Goal: Use online tool/utility: Utilize a website feature to perform a specific function

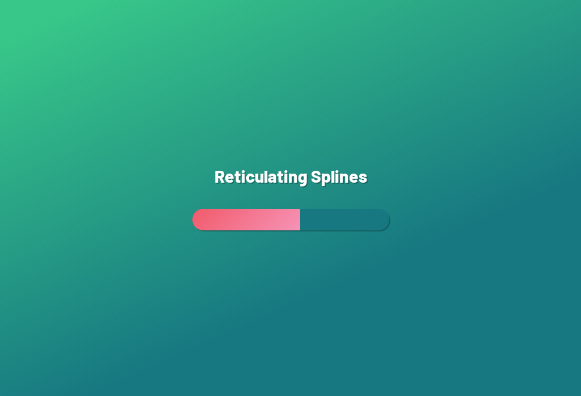
scroll to position [129, 127]
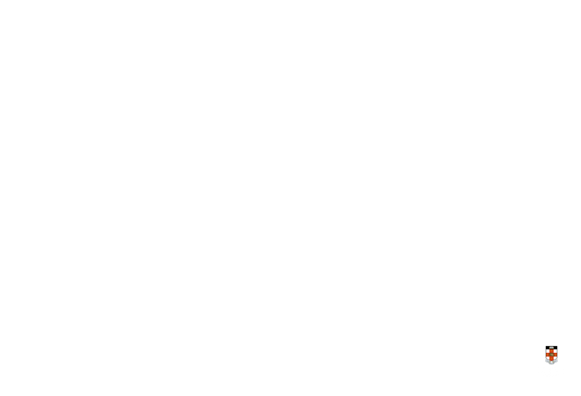
scroll to position [0, 127]
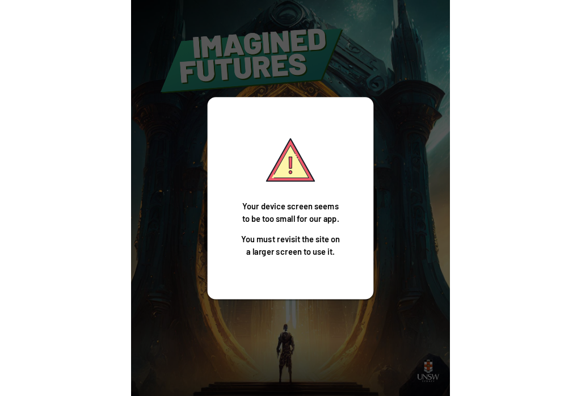
scroll to position [18, 0]
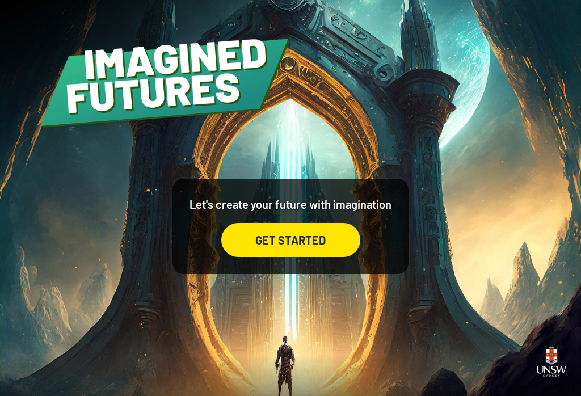
click at [262, 225] on div "GET STARTED" at bounding box center [290, 240] width 139 height 34
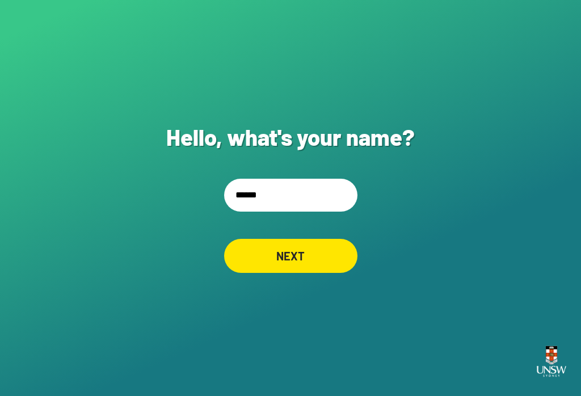
click at [271, 201] on input "******" at bounding box center [290, 195] width 133 height 33
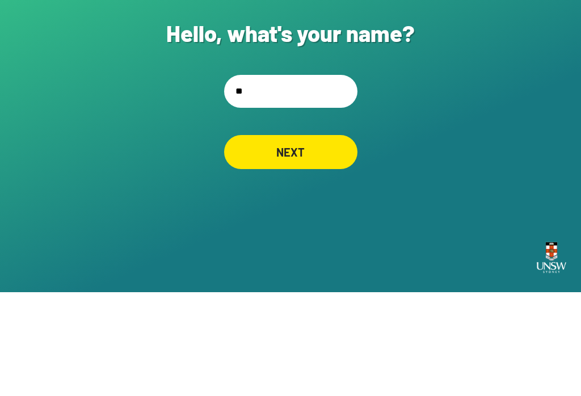
type input "*"
type input "****"
click at [314, 239] on div "NEXT" at bounding box center [290, 256] width 133 height 34
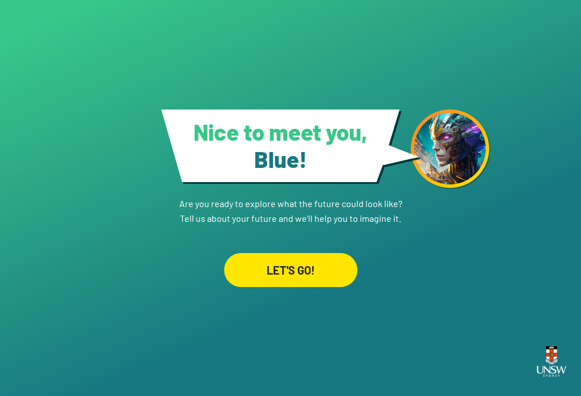
click at [295, 271] on div "LET'S GO!" at bounding box center [290, 270] width 133 height 34
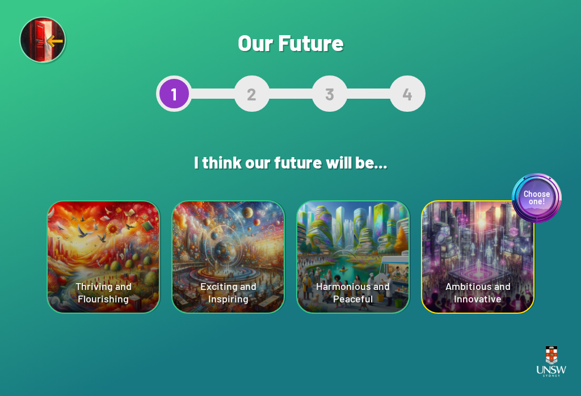
click at [477, 244] on div "Choose one! Ambitious and Innovative" at bounding box center [477, 256] width 111 height 111
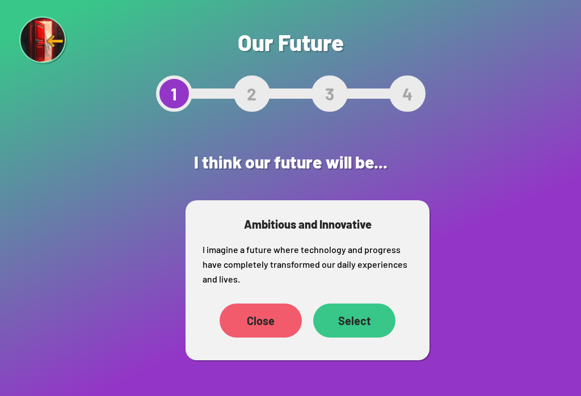
click at [263, 318] on div "Close" at bounding box center [261, 321] width 82 height 34
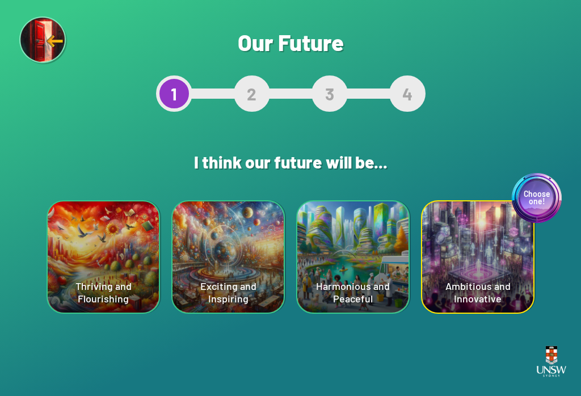
scroll to position [16, 0]
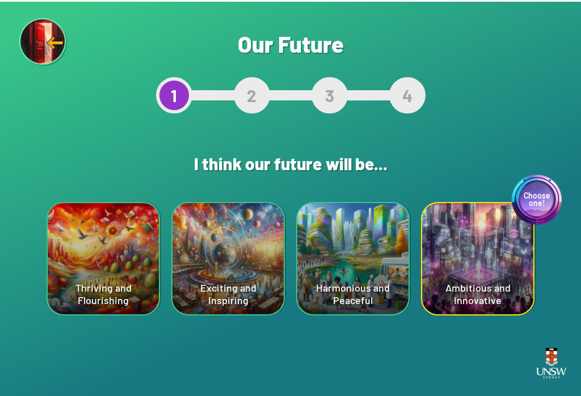
click at [486, 260] on div "Choose one! Ambitious and Innovative" at bounding box center [477, 256] width 111 height 111
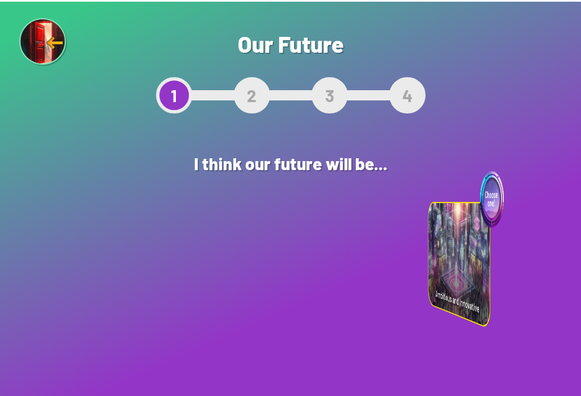
scroll to position [15, 0]
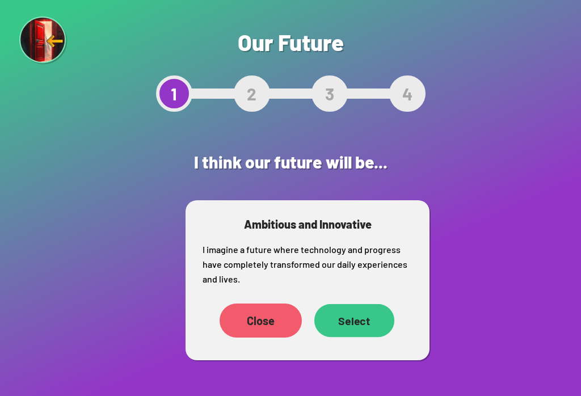
click at [386, 313] on div "Select" at bounding box center [354, 320] width 80 height 33
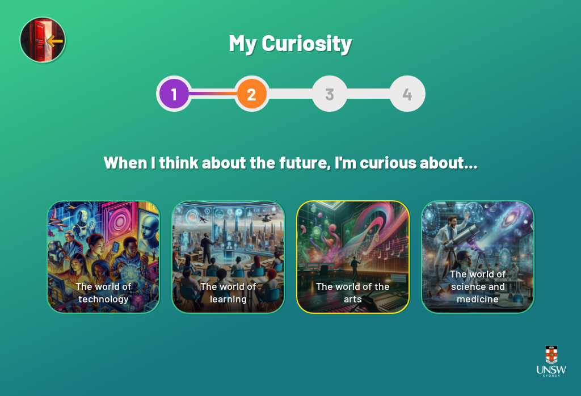
click at [110, 251] on div "The world of technology" at bounding box center [103, 256] width 111 height 111
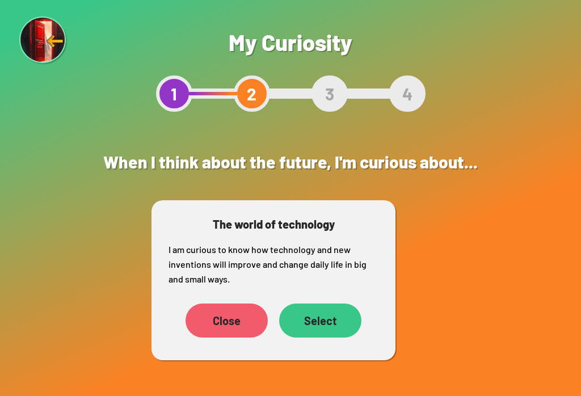
click at [344, 320] on div "Select" at bounding box center [320, 321] width 82 height 34
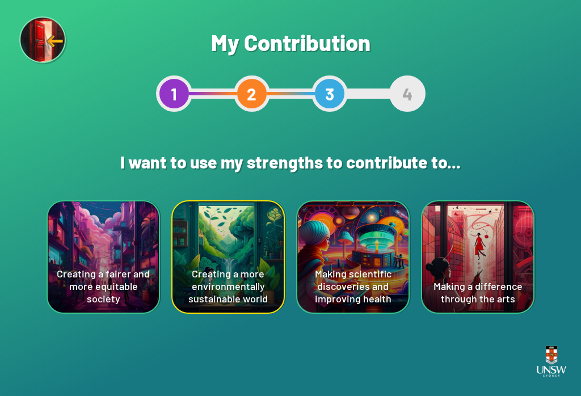
click at [361, 271] on div "Making scientific discoveries and improving health" at bounding box center [352, 256] width 111 height 111
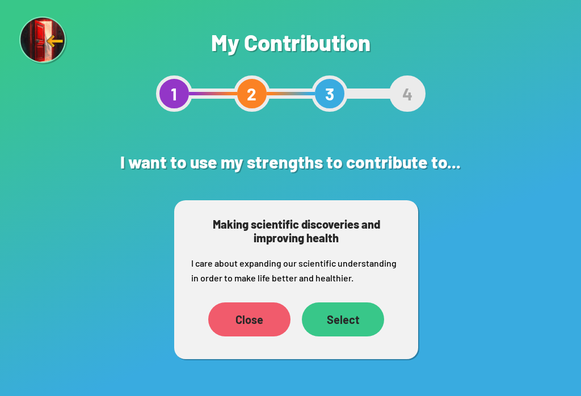
click at [369, 314] on div "Select" at bounding box center [343, 319] width 82 height 34
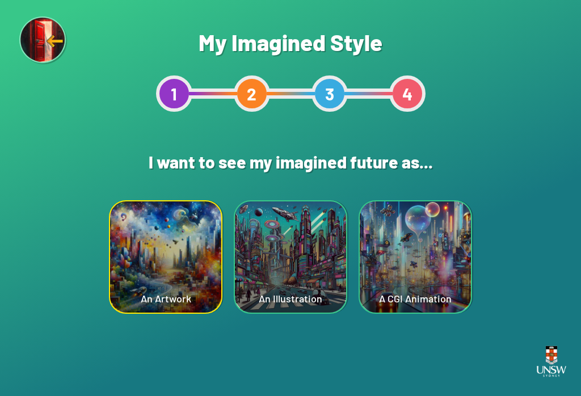
click at [296, 243] on div "An Illustration" at bounding box center [290, 256] width 111 height 111
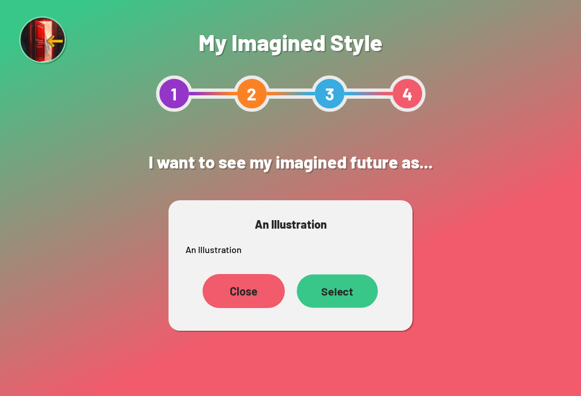
click at [351, 291] on div "Select" at bounding box center [337, 290] width 81 height 33
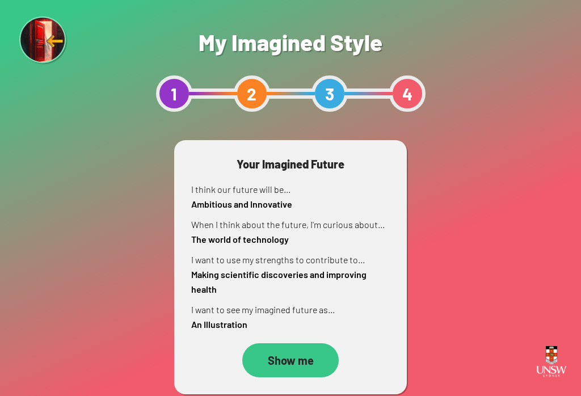
click at [310, 353] on div "Show me" at bounding box center [290, 360] width 96 height 34
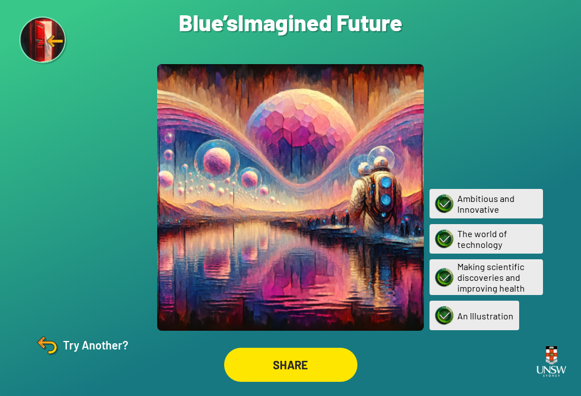
click at [40, 359] on img at bounding box center [46, 344] width 27 height 27
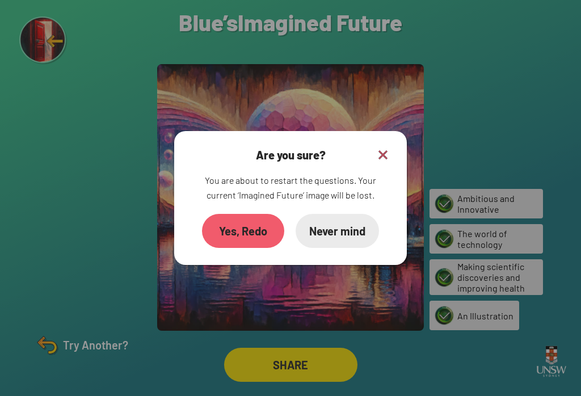
click at [247, 243] on div "Yes, Redo" at bounding box center [243, 231] width 82 height 34
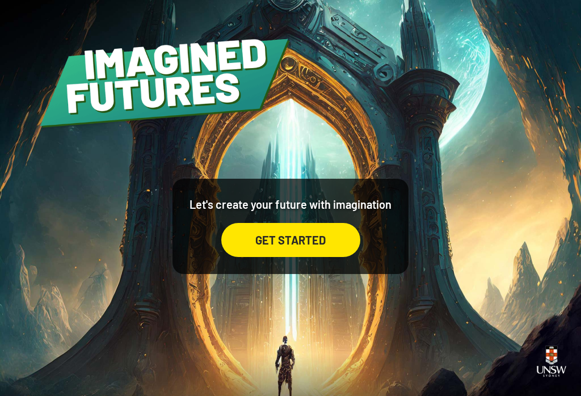
click at [293, 257] on div "GET STARTED" at bounding box center [290, 240] width 139 height 34
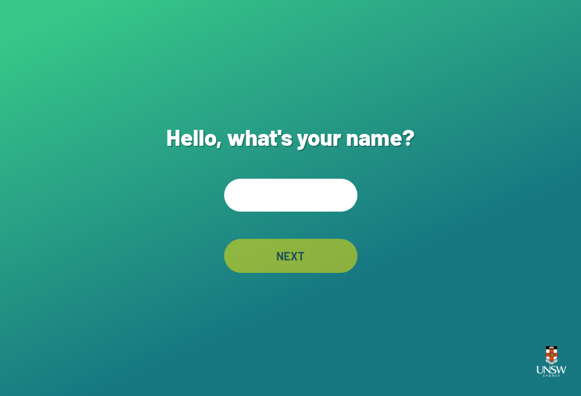
click at [256, 201] on input "text" at bounding box center [290, 195] width 133 height 33
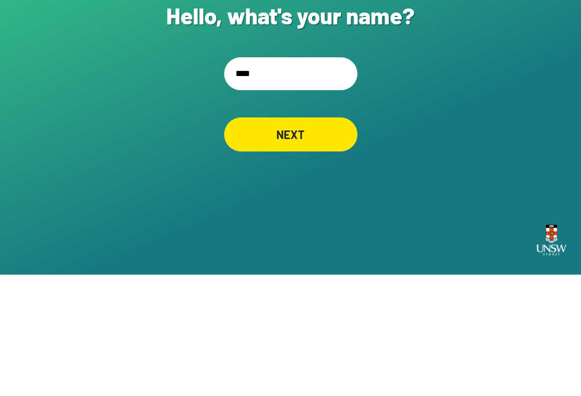
type input "****"
click at [324, 239] on div "NEXT" at bounding box center [290, 256] width 133 height 34
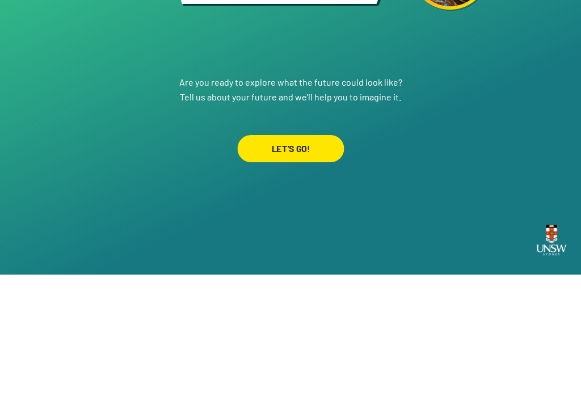
scroll to position [18, 0]
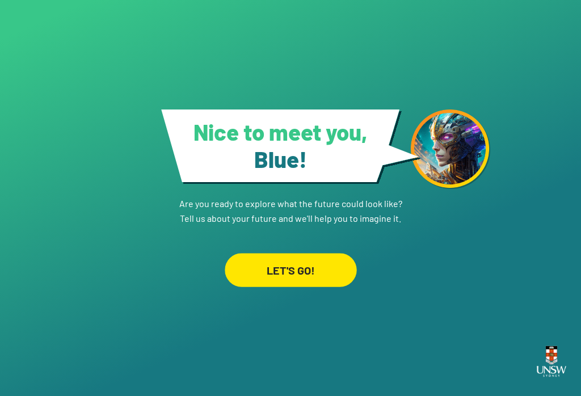
click at [314, 257] on div "LET'S GO!" at bounding box center [291, 269] width 132 height 33
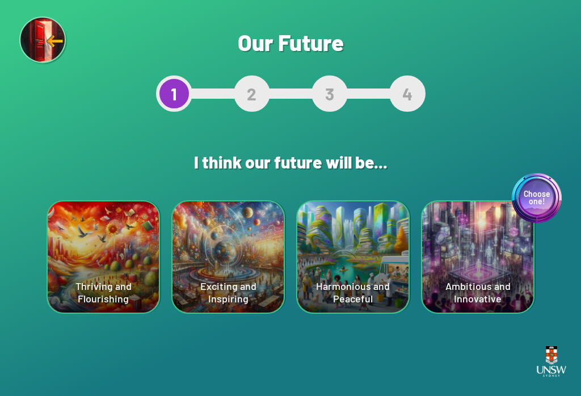
click at [500, 273] on div "Choose one! Ambitious and Innovative" at bounding box center [477, 256] width 111 height 111
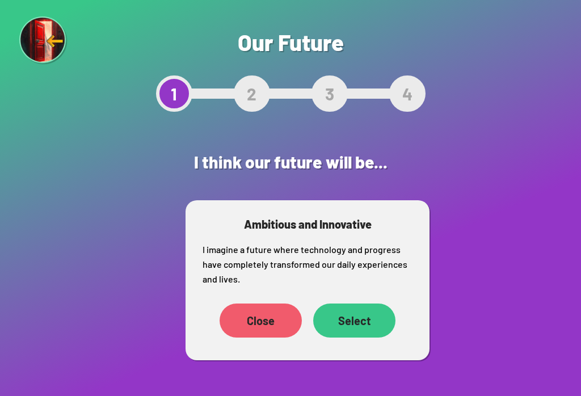
click at [370, 315] on div "Select" at bounding box center [354, 321] width 82 height 34
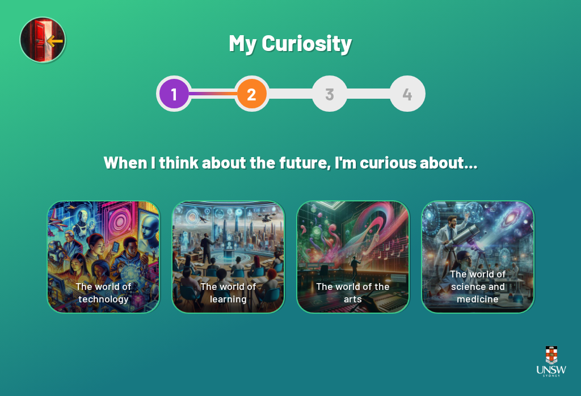
click at [122, 292] on div "The world of technology" at bounding box center [103, 256] width 111 height 111
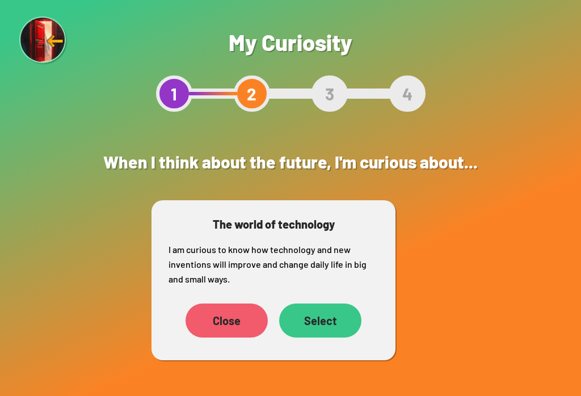
click at [331, 315] on div "Select" at bounding box center [320, 321] width 82 height 34
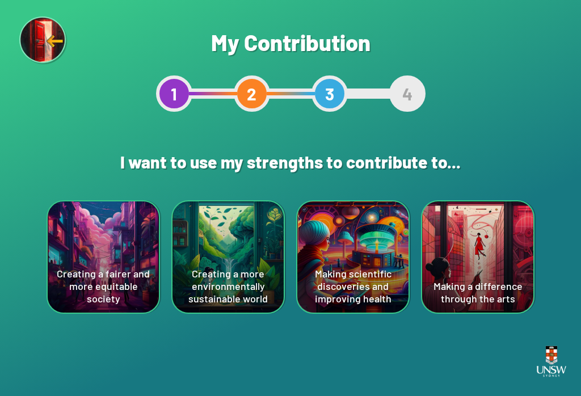
click at [374, 285] on div "Making scientific discoveries and improving health" at bounding box center [352, 256] width 111 height 111
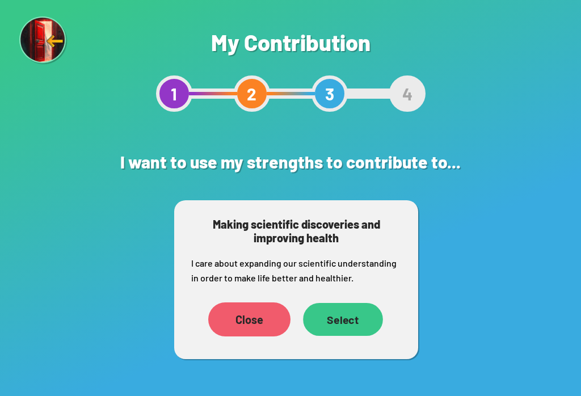
click at [331, 321] on div "Select" at bounding box center [343, 319] width 80 height 33
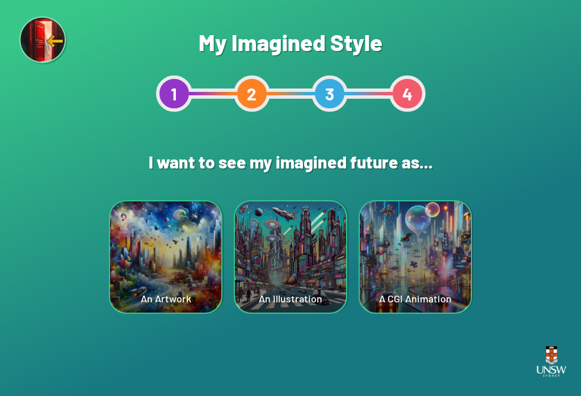
click at [165, 302] on div "An Artwork" at bounding box center [165, 256] width 111 height 111
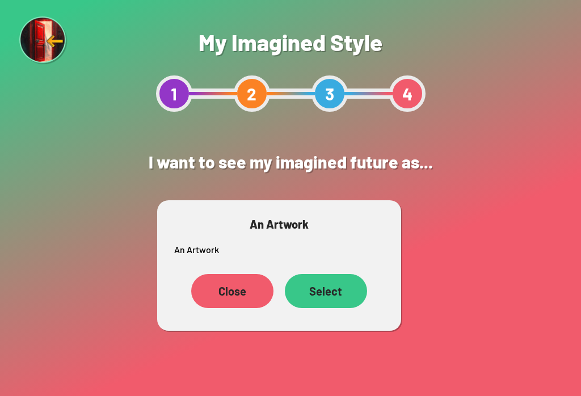
click at [323, 302] on div "Select" at bounding box center [326, 291] width 82 height 34
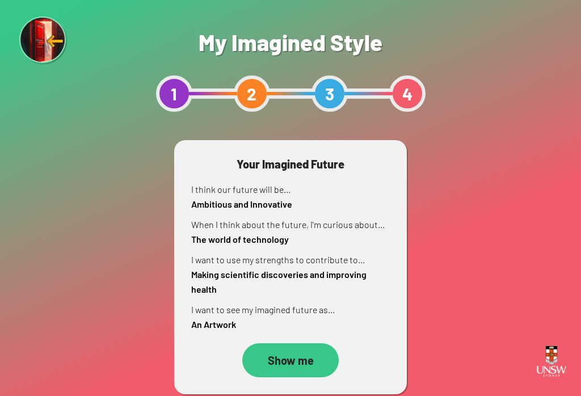
click at [300, 346] on div "Show me" at bounding box center [290, 360] width 96 height 34
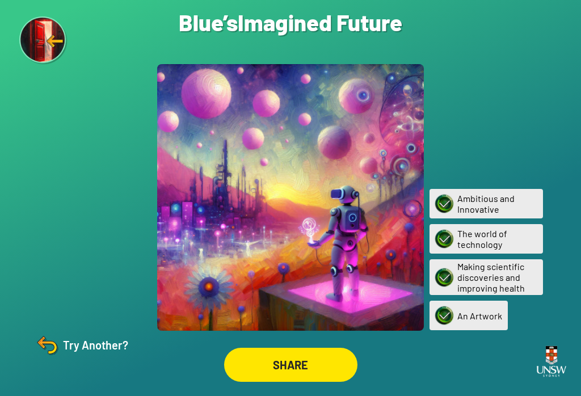
click at [279, 377] on div "SHARE" at bounding box center [290, 365] width 133 height 34
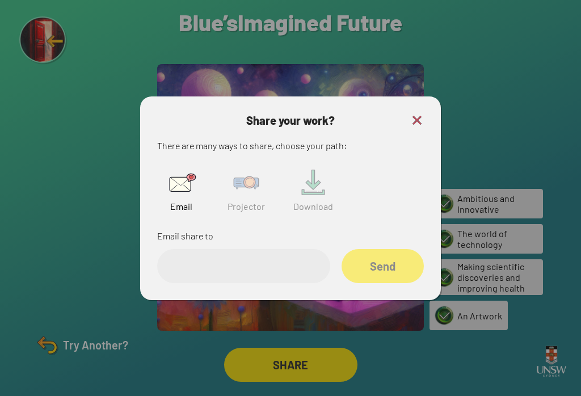
click at [199, 254] on div "Email share to Send" at bounding box center [290, 256] width 267 height 54
click at [412, 116] on div "Share your work? There are many ways to share, choose your path: Email Projecto…" at bounding box center [290, 198] width 301 height 204
click at [190, 283] on input "email" at bounding box center [243, 266] width 173 height 34
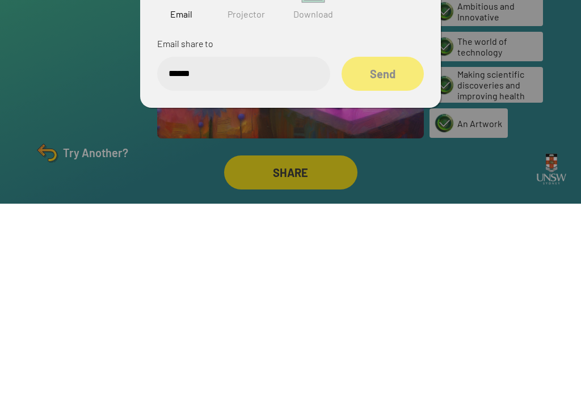
type input "******"
click at [398, 249] on div "Send" at bounding box center [383, 266] width 82 height 34
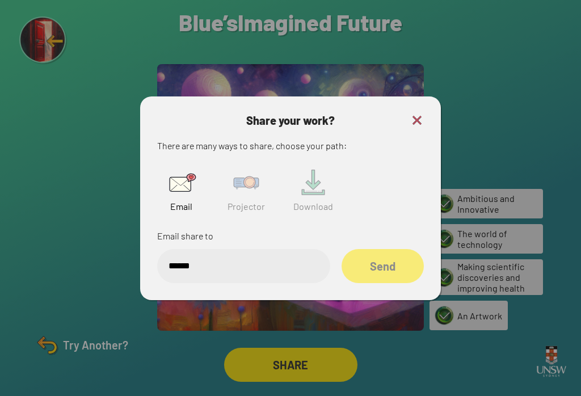
click at [388, 256] on div "Send" at bounding box center [383, 266] width 82 height 34
click at [380, 258] on div "Send" at bounding box center [383, 266] width 82 height 34
click at [382, 252] on div "Send" at bounding box center [383, 266] width 82 height 34
click at [382, 249] on div "Send" at bounding box center [383, 266] width 82 height 34
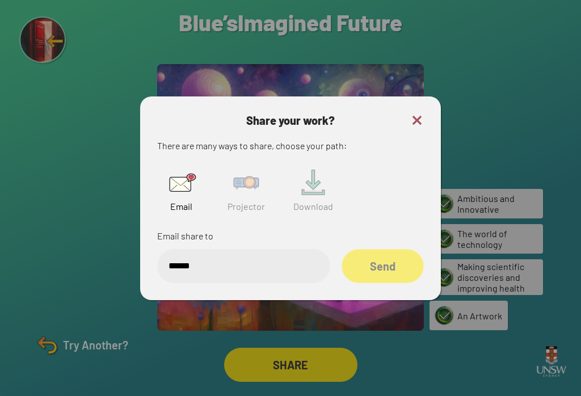
click at [388, 250] on div "Send" at bounding box center [383, 266] width 82 height 34
click at [388, 250] on div "Send" at bounding box center [383, 265] width 81 height 33
click at [238, 182] on img at bounding box center [246, 183] width 36 height 36
click at [224, 259] on input "text" at bounding box center [243, 266] width 173 height 34
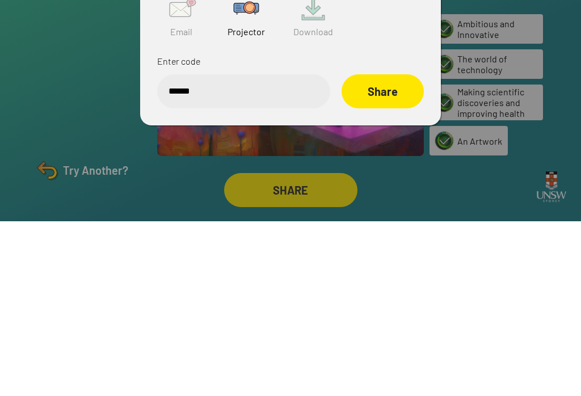
type input "******"
click at [386, 249] on div "Share" at bounding box center [383, 266] width 82 height 34
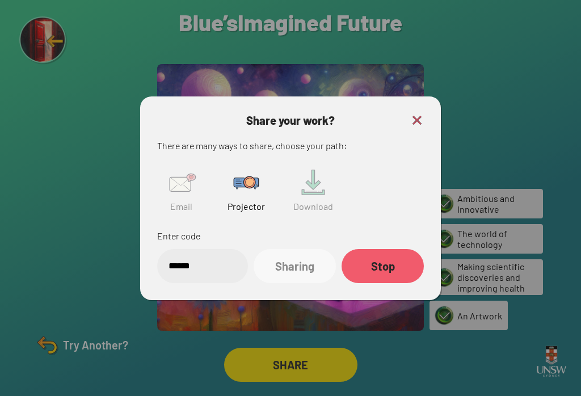
click at [421, 113] on img at bounding box center [417, 120] width 14 height 14
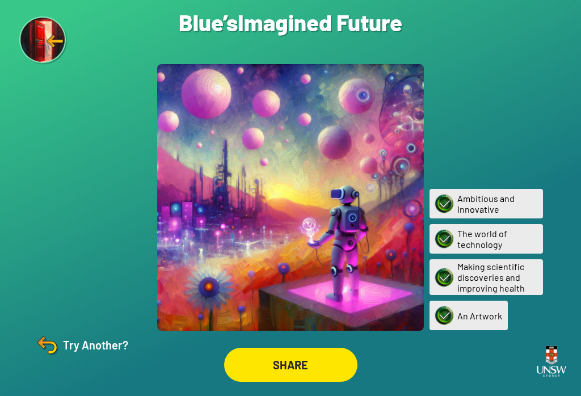
click at [54, 351] on img at bounding box center [46, 344] width 27 height 27
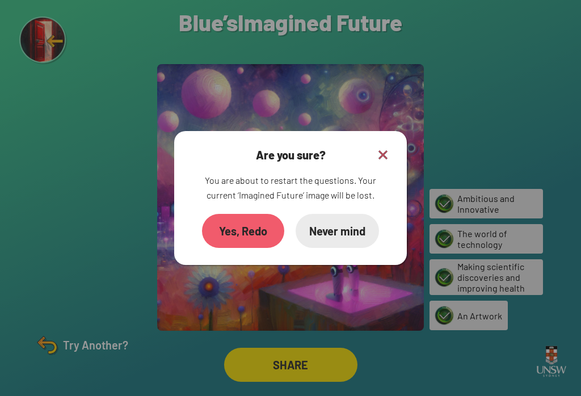
click at [244, 219] on div "Yes, Redo" at bounding box center [243, 231] width 82 height 34
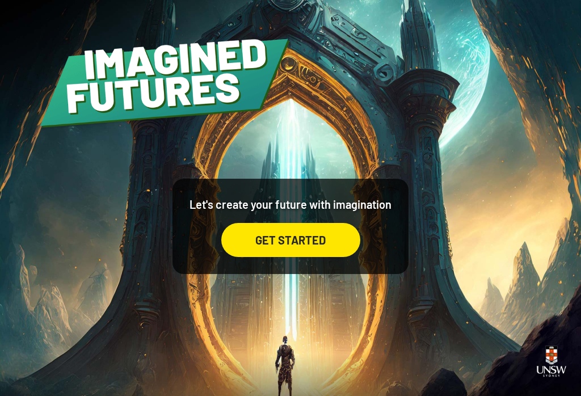
click at [323, 251] on div "GET STARTED" at bounding box center [290, 240] width 139 height 34
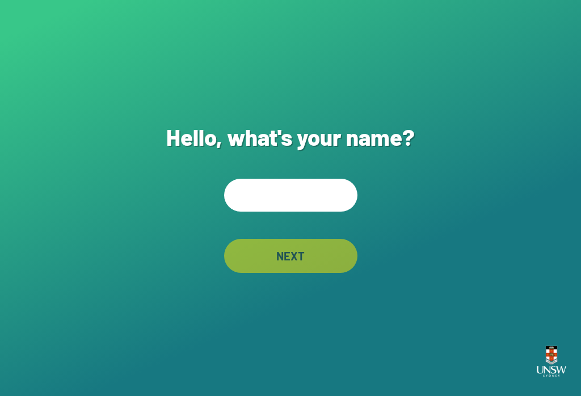
click at [331, 210] on input "text" at bounding box center [290, 195] width 133 height 33
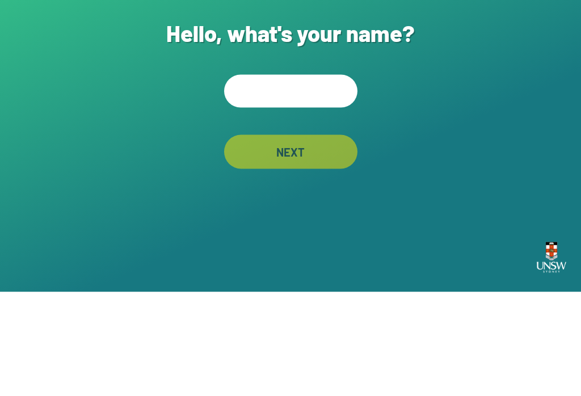
type input "*"
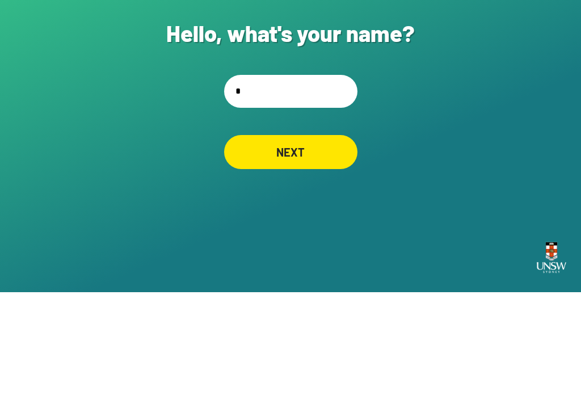
click at [348, 239] on div "NEXT" at bounding box center [290, 256] width 133 height 34
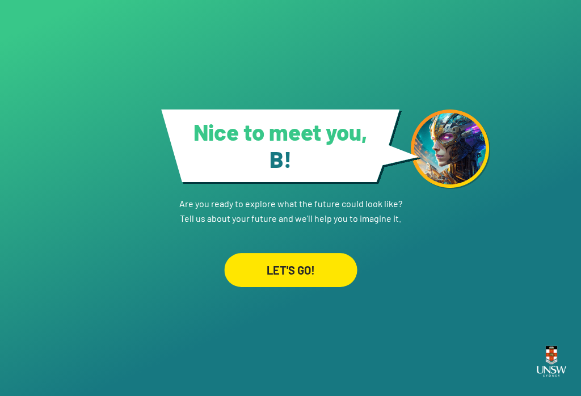
click at [332, 266] on div "LET'S GO!" at bounding box center [290, 270] width 133 height 34
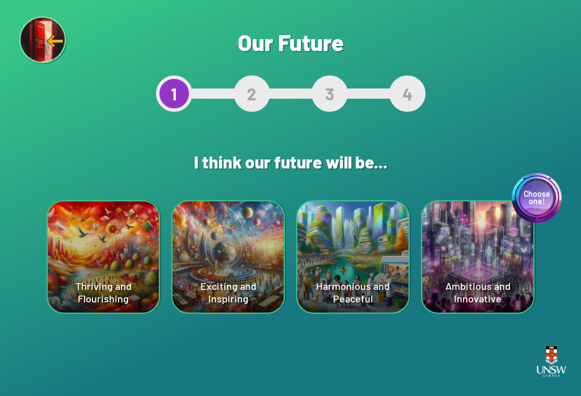
click at [483, 251] on div "Choose one! Ambitious and Innovative" at bounding box center [477, 256] width 111 height 111
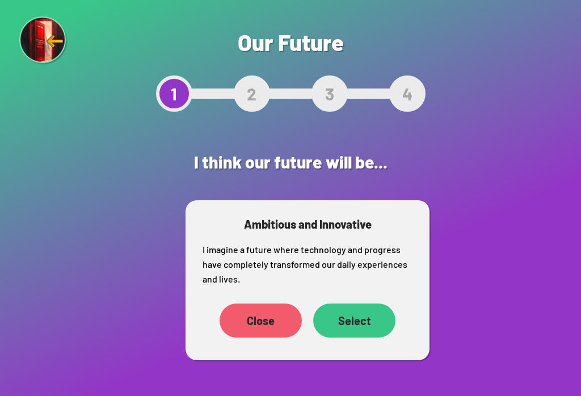
click at [371, 323] on div "Select" at bounding box center [354, 321] width 82 height 34
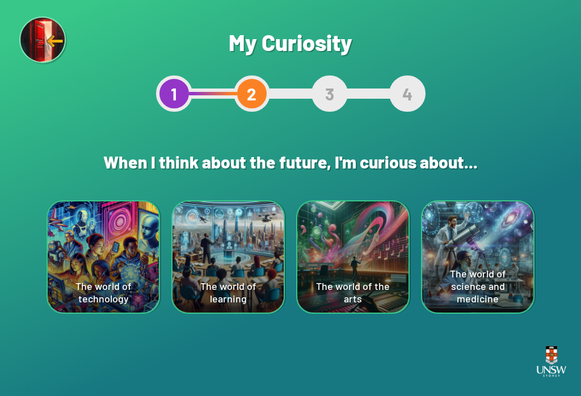
click at [497, 264] on div "The world of science and medicine" at bounding box center [477, 256] width 111 height 111
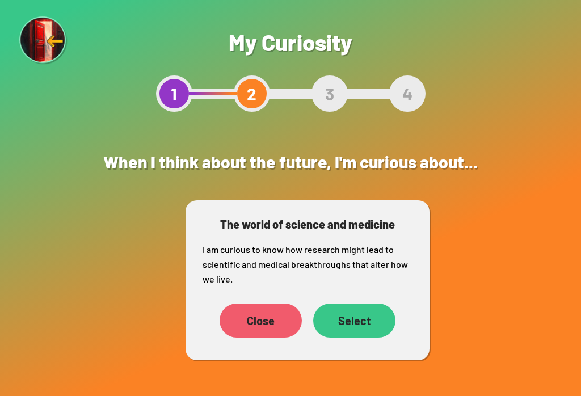
click at [379, 317] on div "Select" at bounding box center [354, 321] width 82 height 34
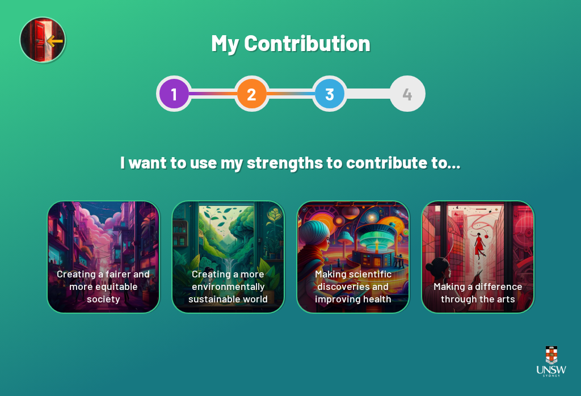
click at [370, 279] on div "Making scientific discoveries and improving health" at bounding box center [352, 256] width 111 height 111
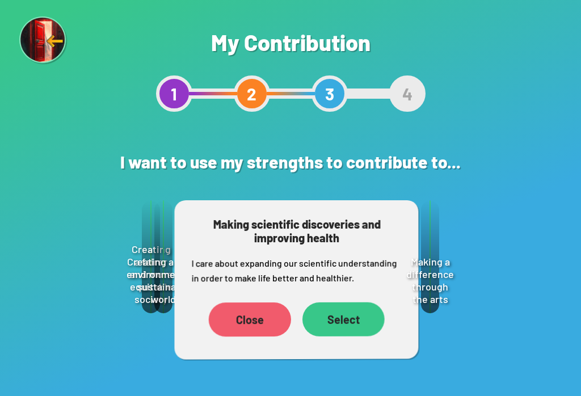
click at [368, 326] on div "Select" at bounding box center [343, 319] width 82 height 34
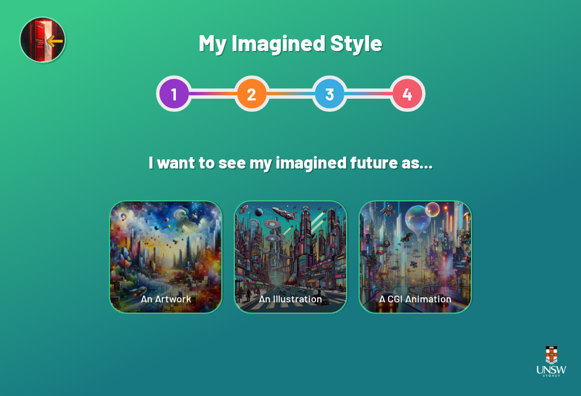
click at [432, 270] on div "A CGI Animation" at bounding box center [415, 256] width 111 height 111
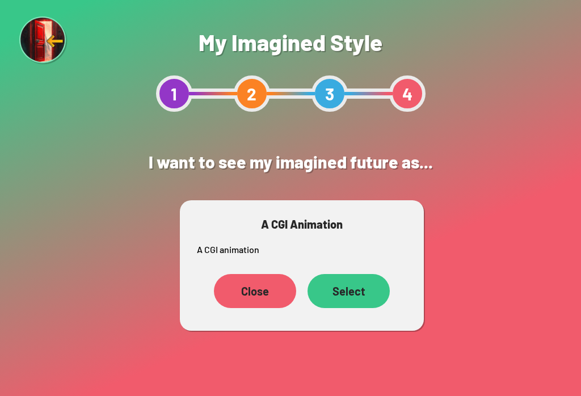
click at [361, 291] on div "Select" at bounding box center [349, 291] width 82 height 34
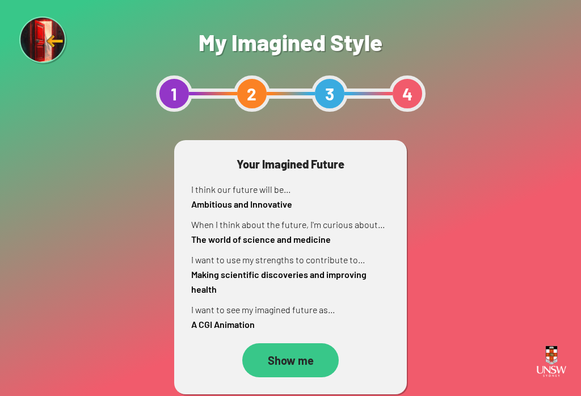
click at [322, 358] on div "Show me" at bounding box center [290, 360] width 96 height 34
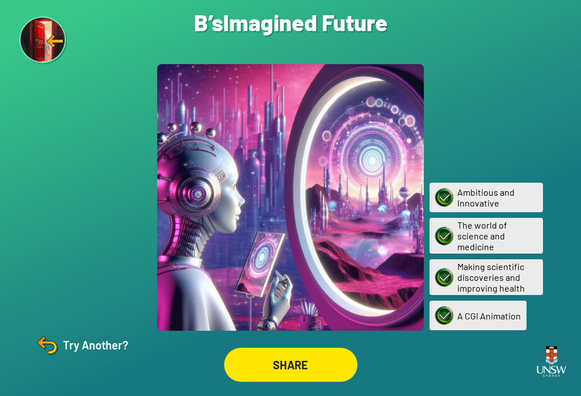
click at [302, 356] on div "SHARE" at bounding box center [290, 365] width 133 height 34
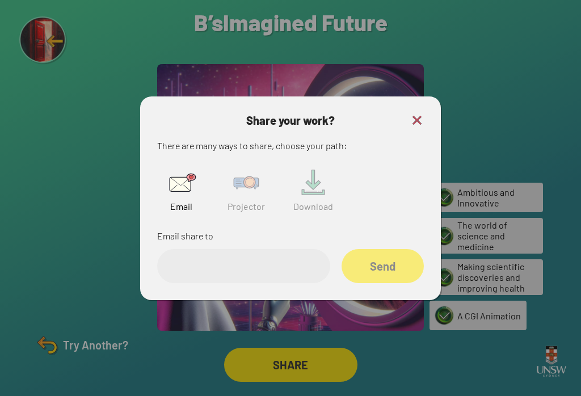
click at [249, 187] on img at bounding box center [246, 183] width 36 height 36
click at [278, 266] on input "text" at bounding box center [243, 266] width 173 height 34
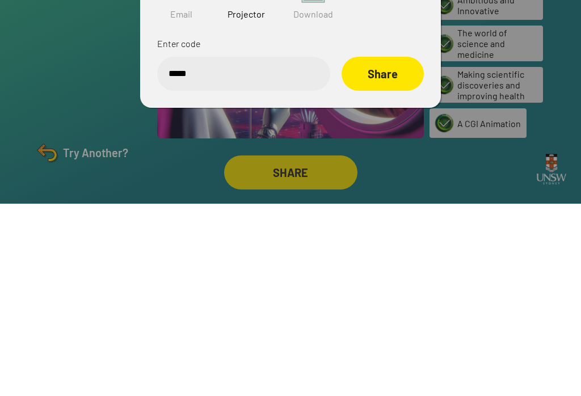
type input "******"
click at [407, 249] on div "Share" at bounding box center [382, 265] width 81 height 33
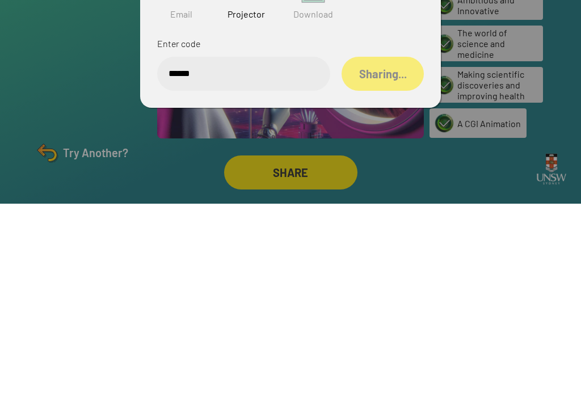
scroll to position [18, 0]
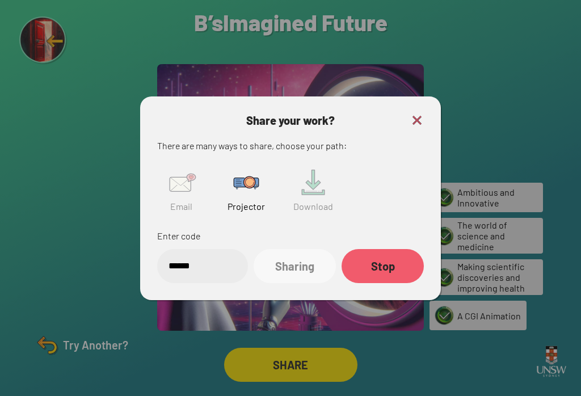
click at [415, 96] on div "Share your work? There are many ways to share, choose your path: Email Projecto…" at bounding box center [290, 198] width 301 height 204
click at [412, 113] on img at bounding box center [417, 120] width 14 height 14
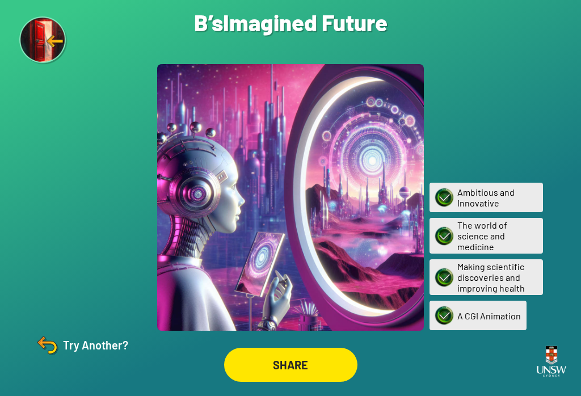
click at [58, 343] on img at bounding box center [46, 344] width 27 height 27
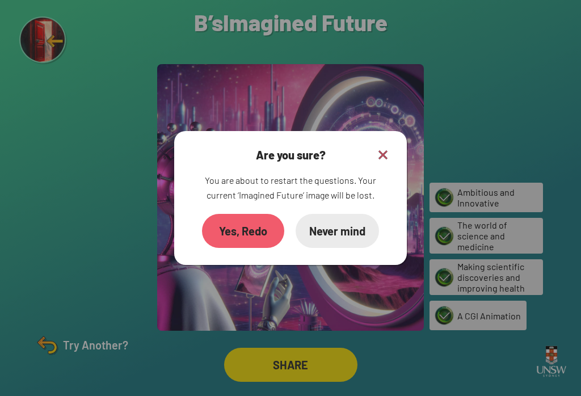
click at [241, 218] on div "Yes, Redo" at bounding box center [243, 231] width 82 height 34
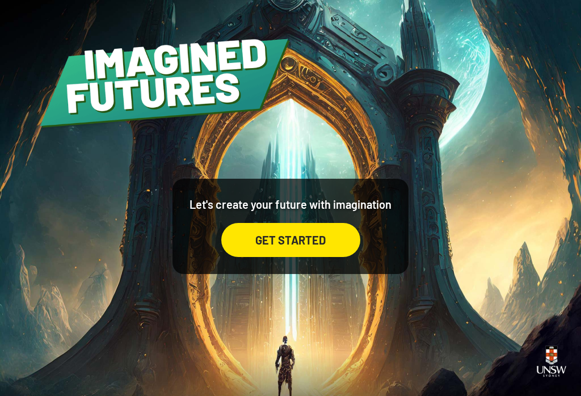
click at [320, 253] on div "GET STARTED" at bounding box center [290, 240] width 139 height 34
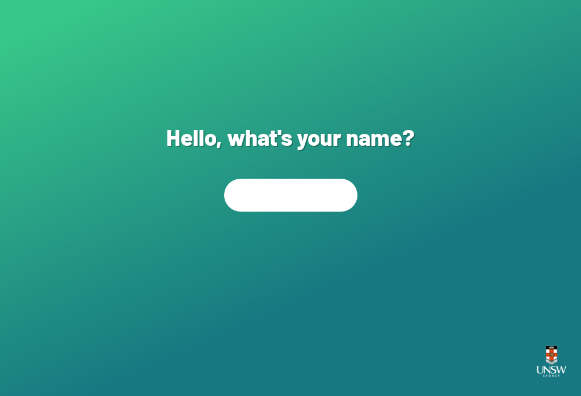
click at [315, 197] on input "text" at bounding box center [290, 195] width 133 height 33
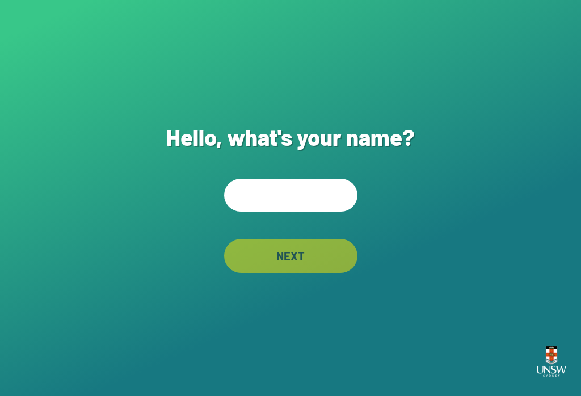
scroll to position [18, 0]
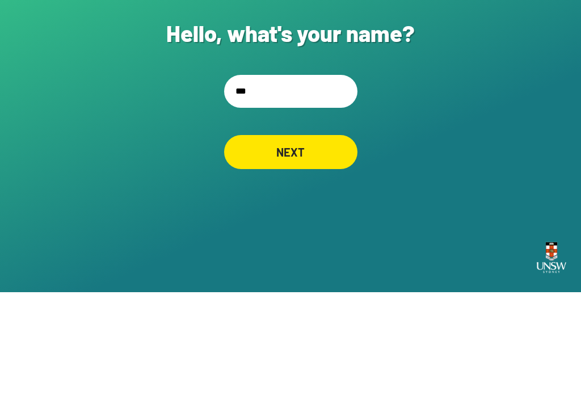
type input "****"
click at [316, 239] on div "NEXT" at bounding box center [291, 255] width 132 height 33
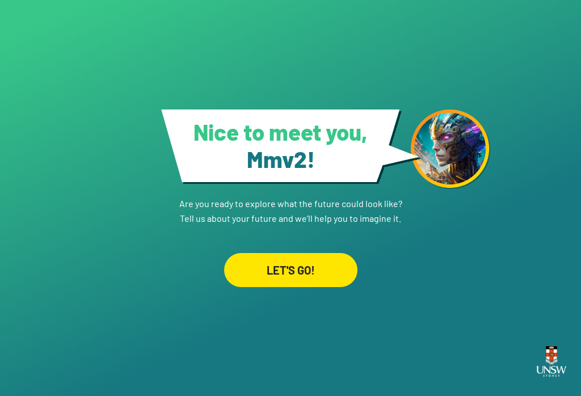
click at [316, 261] on div "LET'S GO!" at bounding box center [290, 270] width 133 height 34
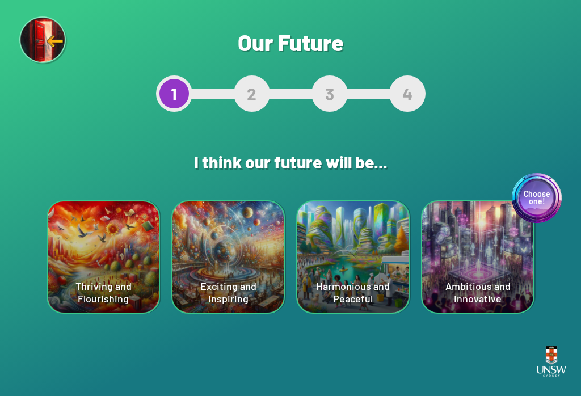
click at [486, 258] on div "Choose one! Ambitious and Innovative" at bounding box center [477, 256] width 111 height 111
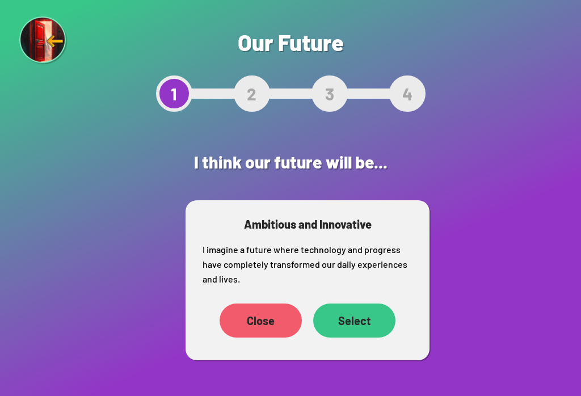
click at [366, 318] on div "Select" at bounding box center [354, 321] width 82 height 34
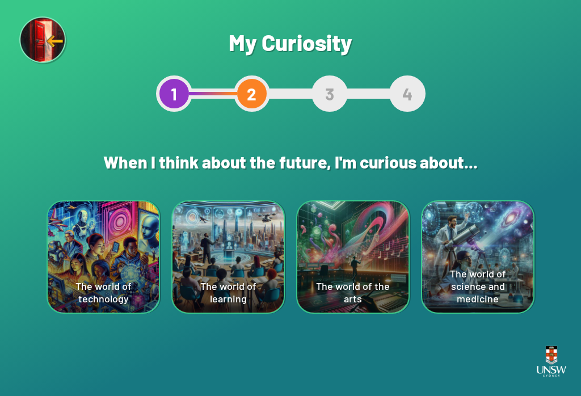
scroll to position [18, 0]
click at [480, 259] on div "The world of science and medicine" at bounding box center [477, 256] width 111 height 111
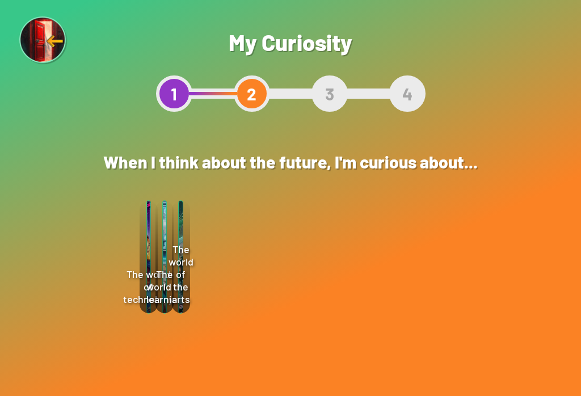
click at [375, 302] on div "Select" at bounding box center [362, 319] width 81 height 35
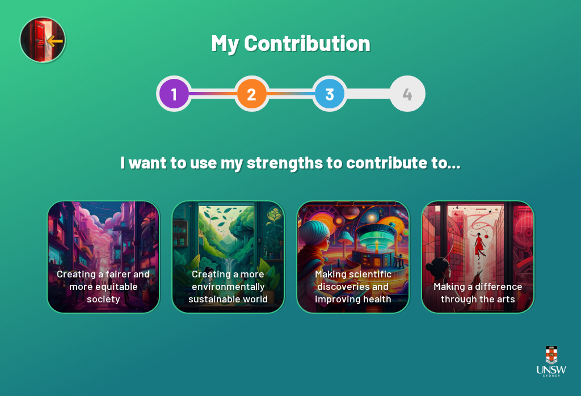
click at [368, 266] on div "Making scientific discoveries and improving health" at bounding box center [352, 256] width 111 height 111
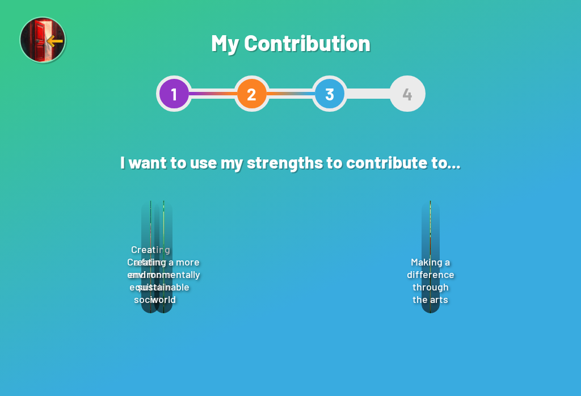
click at [363, 322] on div "Select" at bounding box center [345, 319] width 82 height 35
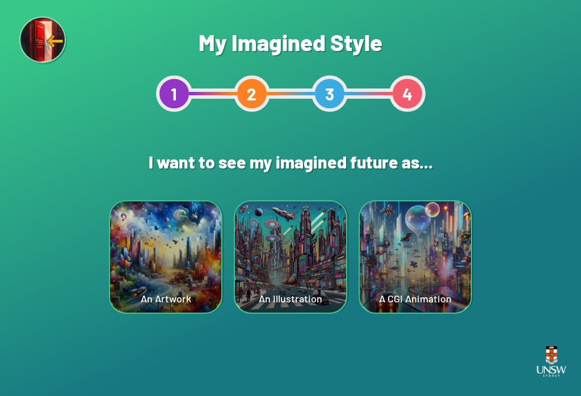
click at [422, 281] on div "A CGI Animation" at bounding box center [415, 256] width 111 height 111
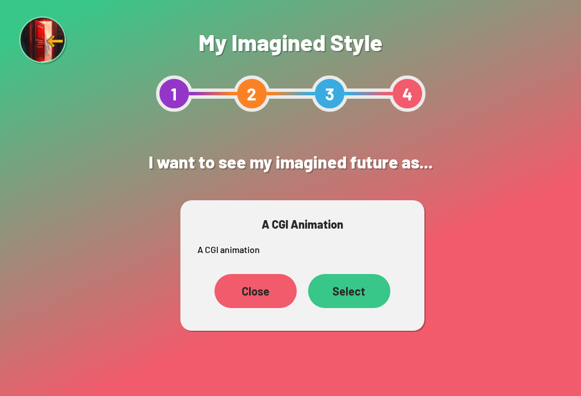
click at [360, 287] on div "Select" at bounding box center [349, 291] width 82 height 34
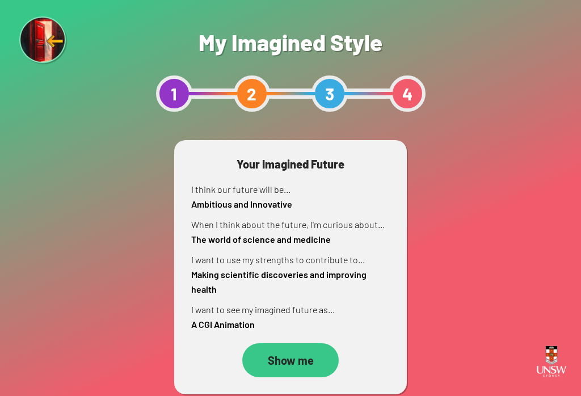
click at [303, 358] on div "Show me" at bounding box center [290, 360] width 96 height 34
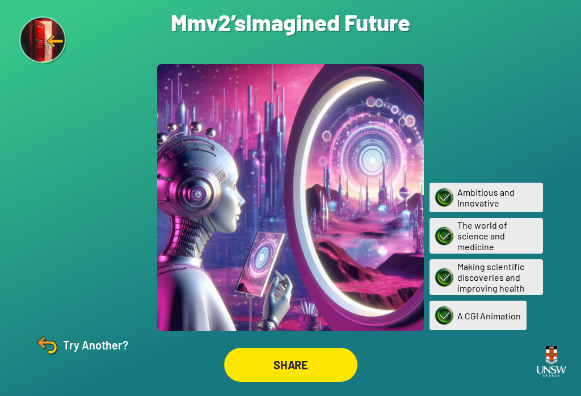
click at [288, 382] on div "SHARE" at bounding box center [290, 365] width 133 height 34
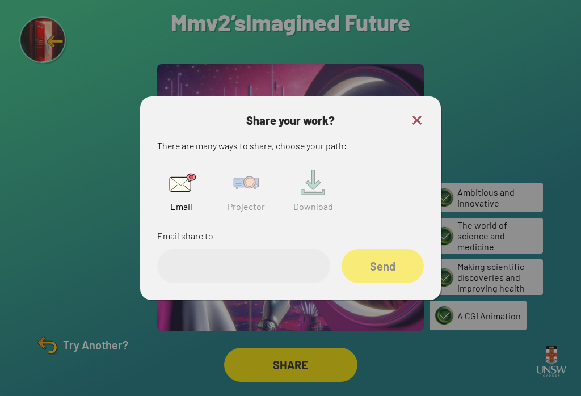
click at [279, 276] on input "email" at bounding box center [243, 266] width 173 height 34
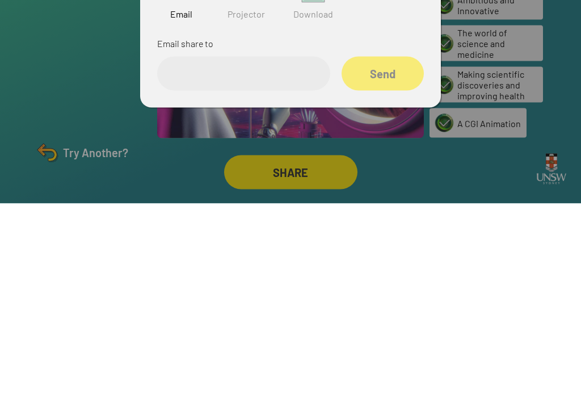
click at [263, 165] on img at bounding box center [246, 183] width 36 height 36
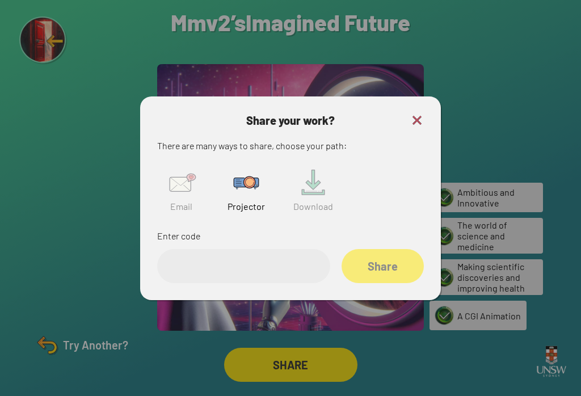
click at [251, 254] on input "text" at bounding box center [243, 266] width 173 height 34
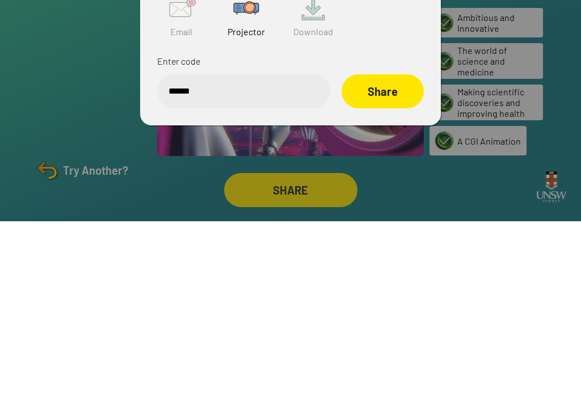
type input "******"
click at [383, 249] on div "Share" at bounding box center [383, 266] width 82 height 34
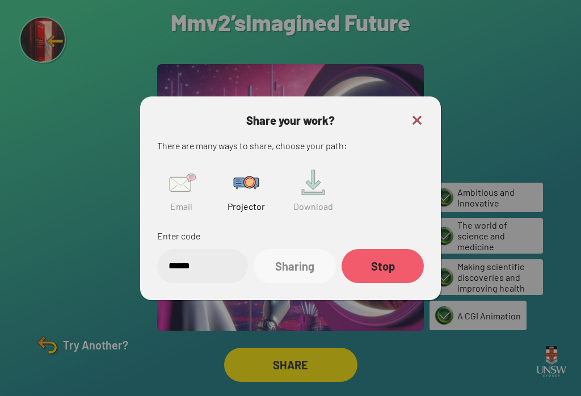
click at [422, 97] on div "Share your work? There are many ways to share, choose your path: Email Projecto…" at bounding box center [290, 198] width 301 height 204
click at [416, 113] on img at bounding box center [417, 120] width 14 height 14
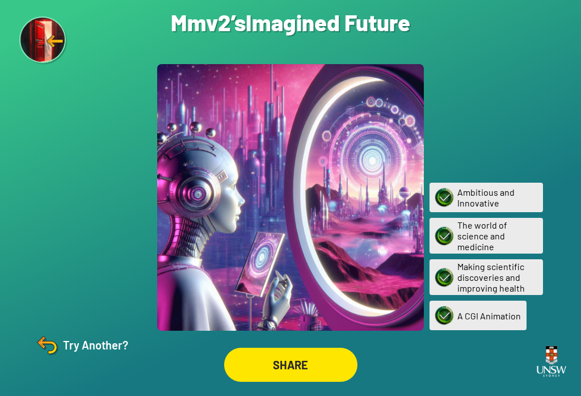
click at [49, 351] on img at bounding box center [46, 344] width 27 height 27
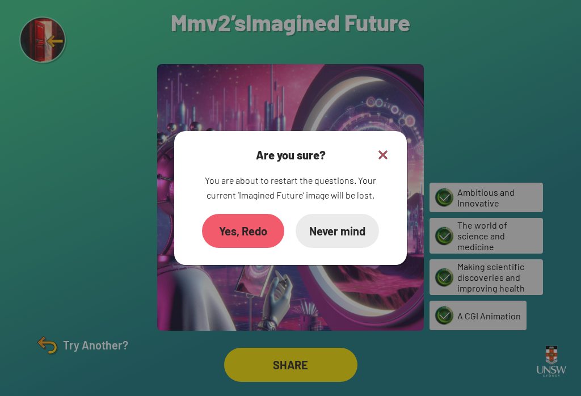
click at [359, 214] on div "Never mind" at bounding box center [337, 231] width 83 height 34
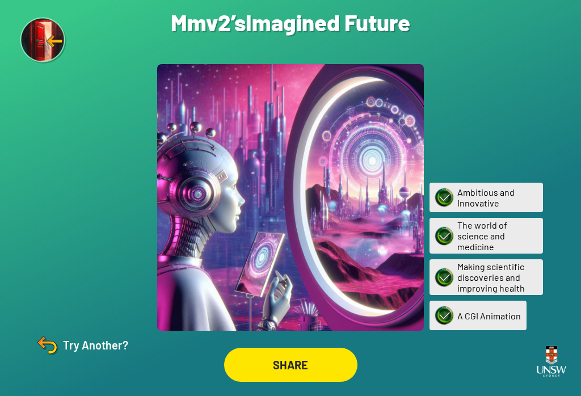
click at [41, 40] on img at bounding box center [43, 41] width 47 height 47
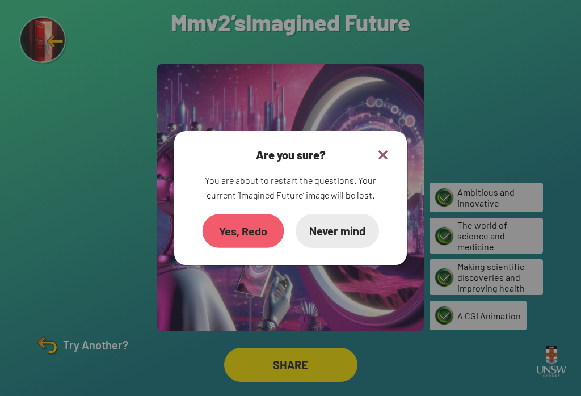
click at [221, 214] on div "Yes, Redo" at bounding box center [244, 231] width 82 height 34
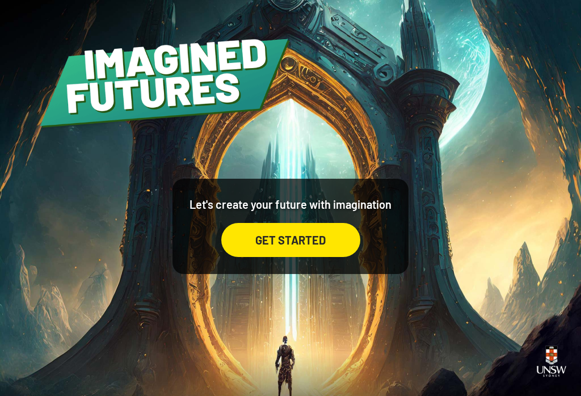
click at [339, 254] on div "GET STARTED" at bounding box center [290, 240] width 139 height 34
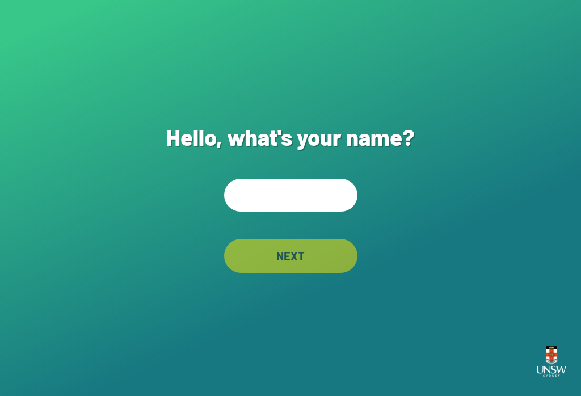
click at [334, 212] on input "text" at bounding box center [290, 195] width 133 height 33
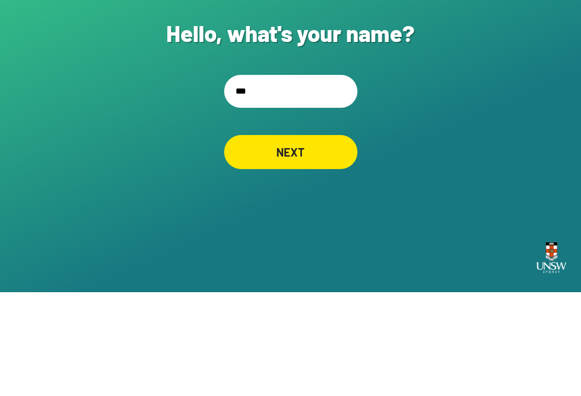
type input "****"
click at [326, 239] on div "NEXT" at bounding box center [291, 255] width 132 height 33
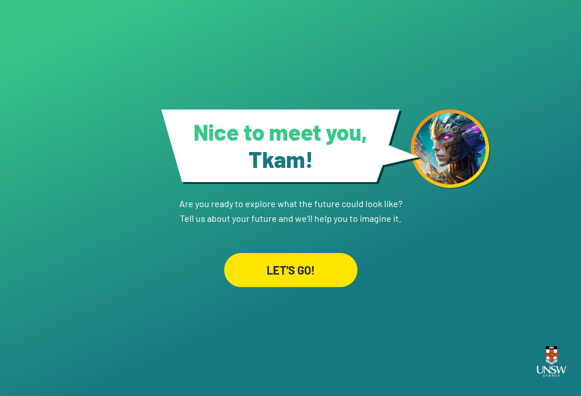
click at [345, 265] on div "LET'S GO!" at bounding box center [290, 270] width 133 height 34
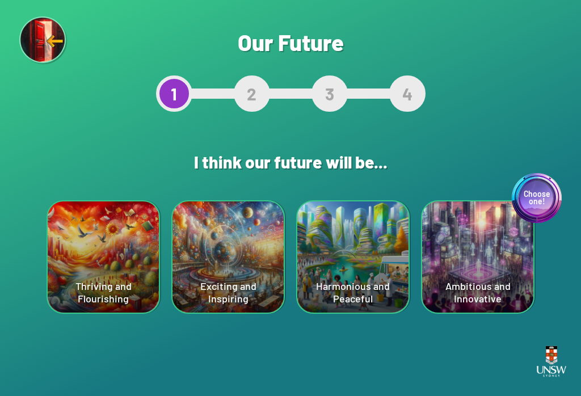
click at [506, 334] on div "Are you sure? This will reset your answers Yes, Redo Never mind Our Future 1 2 …" at bounding box center [290, 198] width 581 height 396
click at [528, 291] on div "Choose one! Ambitious and Innovative" at bounding box center [477, 256] width 111 height 111
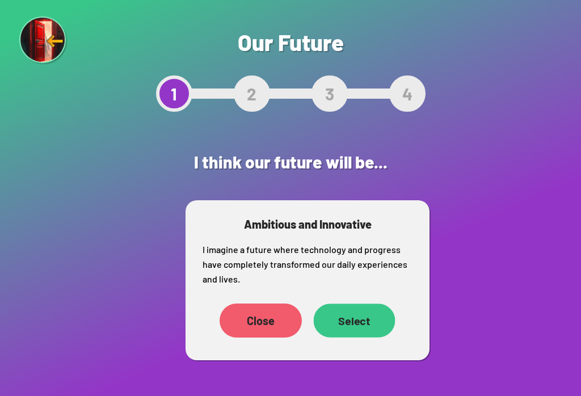
click at [369, 324] on div "Select" at bounding box center [355, 321] width 82 height 34
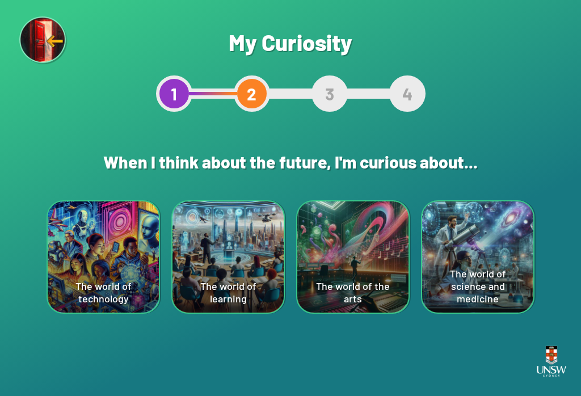
click at [272, 268] on div "The world of learning" at bounding box center [227, 256] width 111 height 111
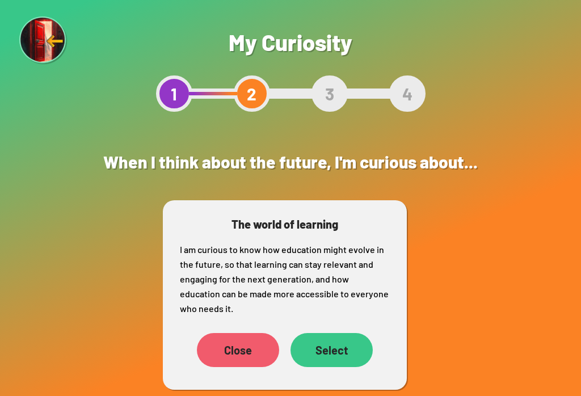
scroll to position [18, 0]
click at [327, 333] on div "Select" at bounding box center [332, 350] width 82 height 34
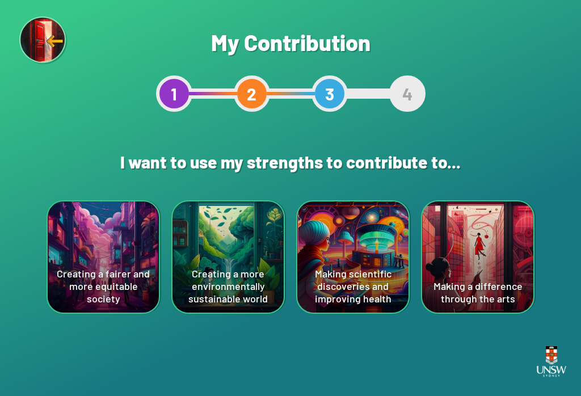
click at [63, 218] on div "Creating a fairer and more equitable society" at bounding box center [103, 256] width 111 height 111
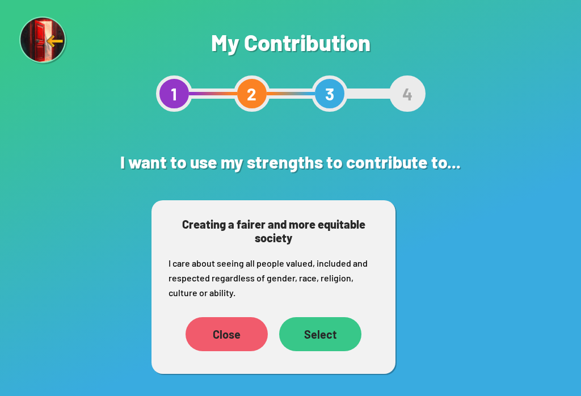
click at [347, 310] on div "Creating a fairer and more equitable society I care about seeing all people val…" at bounding box center [273, 287] width 244 height 174
click at [334, 331] on div "Select" at bounding box center [320, 334] width 82 height 34
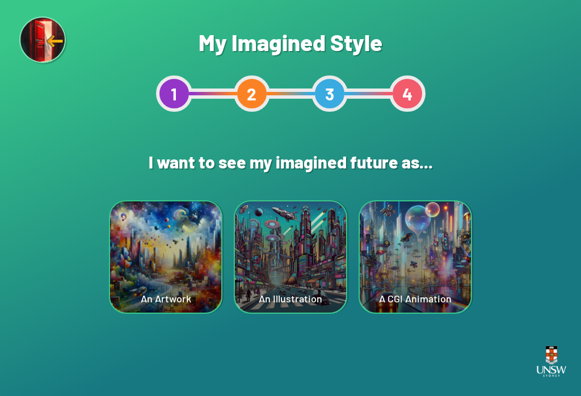
click at [314, 304] on div "An Illustration" at bounding box center [290, 256] width 111 height 111
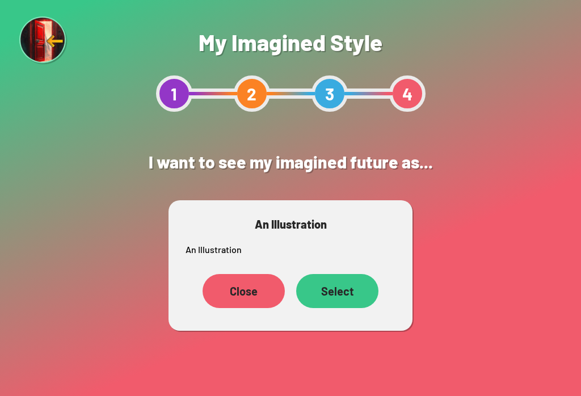
click at [350, 282] on div "Select" at bounding box center [337, 291] width 82 height 34
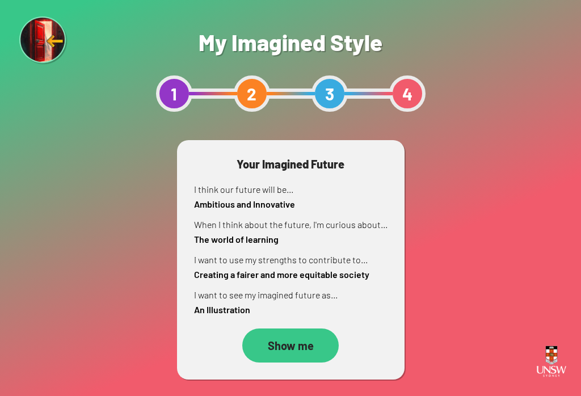
click at [323, 331] on div "Show me" at bounding box center [290, 346] width 96 height 34
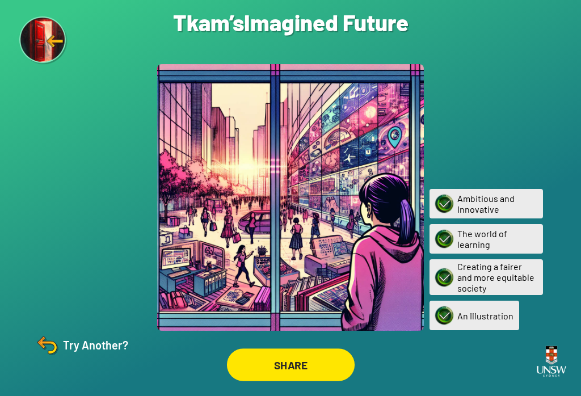
click at [318, 363] on div "SHARE" at bounding box center [290, 364] width 128 height 33
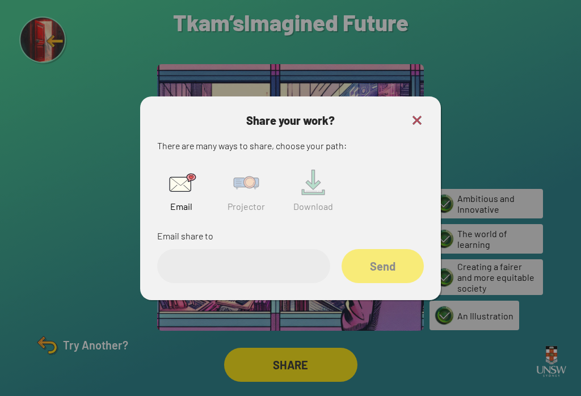
click at [276, 212] on div "Email Projector Download" at bounding box center [290, 188] width 267 height 58
click at [259, 196] on img at bounding box center [246, 183] width 36 height 36
click at [260, 168] on div "Projector" at bounding box center [246, 188] width 49 height 58
click at [266, 259] on input "text" at bounding box center [243, 266] width 173 height 34
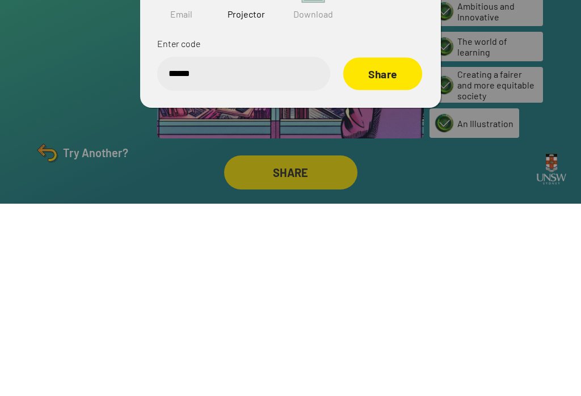
type input "******"
click at [414, 250] on div "Share" at bounding box center [382, 266] width 79 height 33
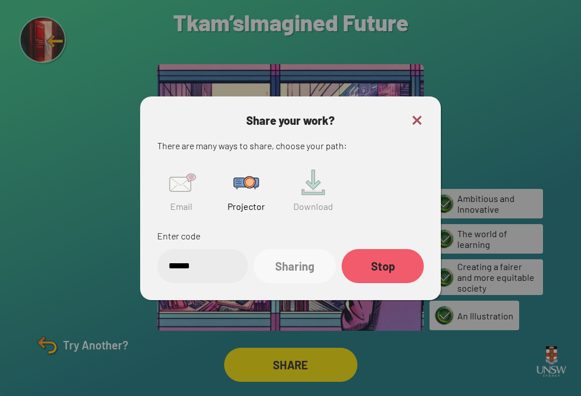
click at [422, 113] on img at bounding box center [417, 120] width 14 height 14
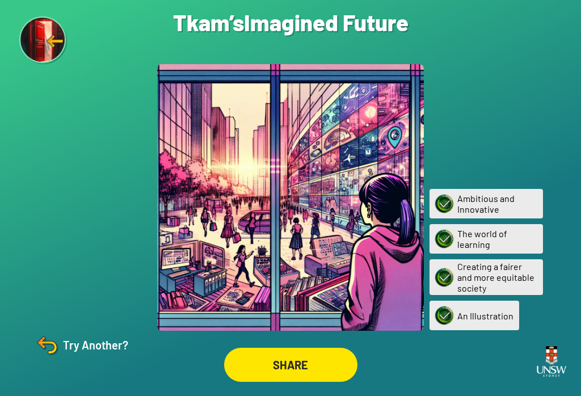
click at [494, 192] on div "Ambitious and Innovative" at bounding box center [486, 204] width 113 height 30
click at [550, 352] on img at bounding box center [551, 361] width 39 height 44
click at [556, 357] on img at bounding box center [551, 361] width 39 height 44
